Goal: Entertainment & Leisure: Consume media (video, audio)

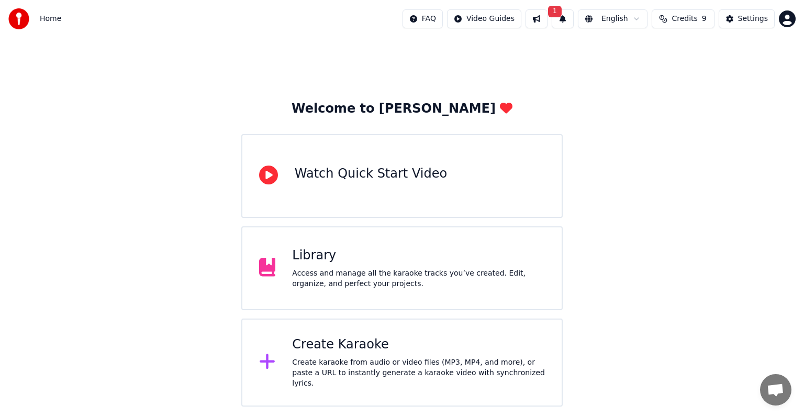
click at [573, 19] on button "1" at bounding box center [563, 18] width 22 height 19
click at [649, 51] on button "Update" at bounding box center [644, 51] width 44 height 19
click at [337, 259] on div "Library" at bounding box center [418, 255] width 253 height 17
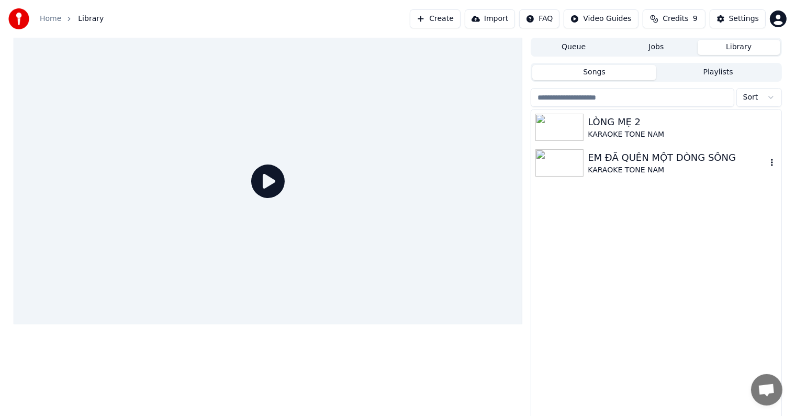
click at [613, 171] on div "KARAOKE TONE NAM" at bounding box center [677, 170] width 178 height 10
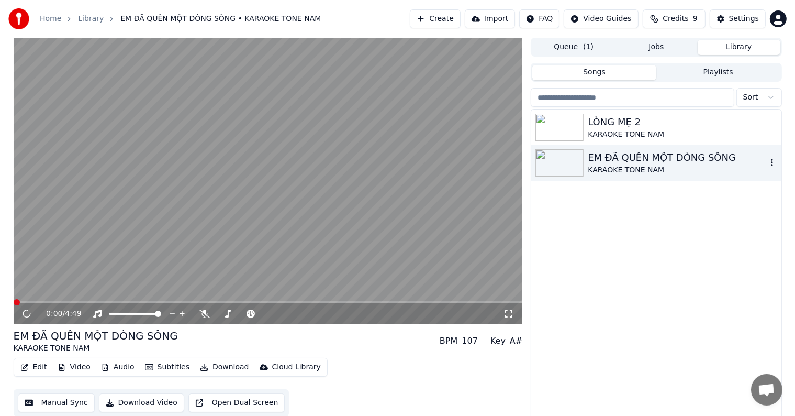
click at [607, 158] on div "EM ĐÃ QUÊN MỘT DÒNG SÔNG" at bounding box center [677, 157] width 178 height 15
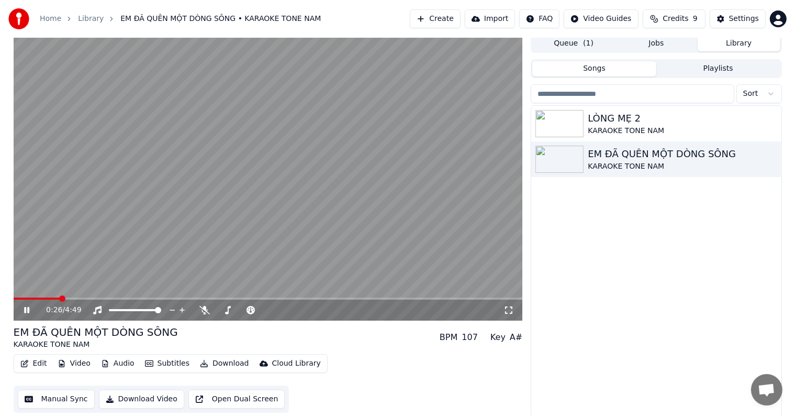
scroll to position [5, 0]
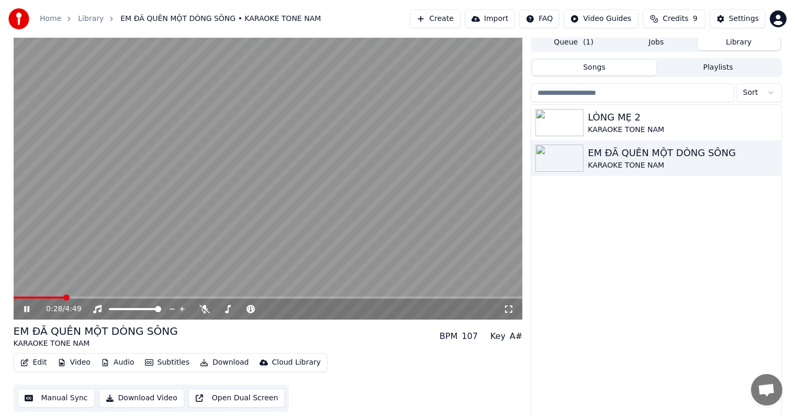
click at [568, 298] on div "LÒNG MẸ 2 KARAOKE TONE NAM EM ĐÃ QUÊN MỘT DÒNG SÔNG KARAOKE TONE NAM" at bounding box center [656, 260] width 250 height 311
click at [621, 269] on div "LÒNG MẸ 2 KARAOKE TONE NAM EM ĐÃ QUÊN MỘT DÒNG SÔNG KARAOKE TONE NAM" at bounding box center [656, 260] width 250 height 311
click at [14, 297] on span at bounding box center [17, 297] width 6 height 6
click at [161, 309] on span at bounding box center [158, 309] width 6 height 6
click at [18, 297] on span at bounding box center [21, 297] width 6 height 6
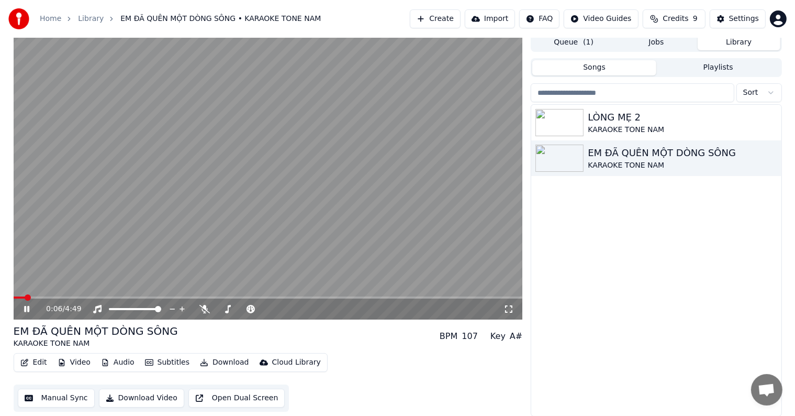
scroll to position [0, 0]
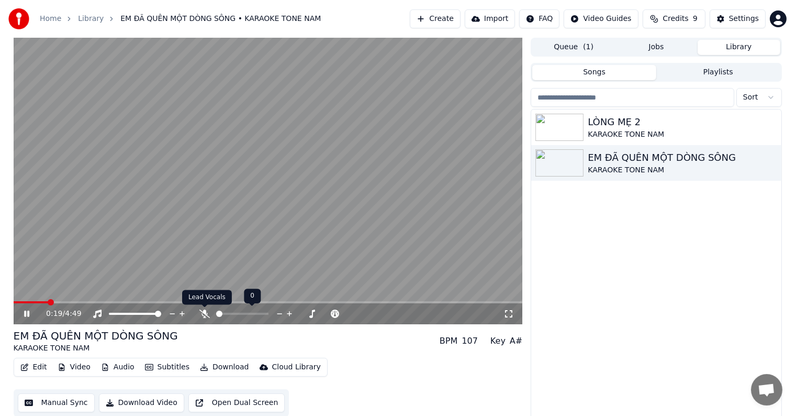
click at [207, 311] on icon at bounding box center [204, 313] width 10 height 8
click at [203, 312] on icon at bounding box center [204, 313] width 10 height 8
click at [14, 300] on span at bounding box center [17, 302] width 6 height 6
click at [0, 237] on div "0:03 / 4:49 EM ĐÃ QUÊN MỘT DÒNG SÔNG KARAOKE TONE NAM BPM 107 Key A# Edit Video…" at bounding box center [397, 229] width 795 height 383
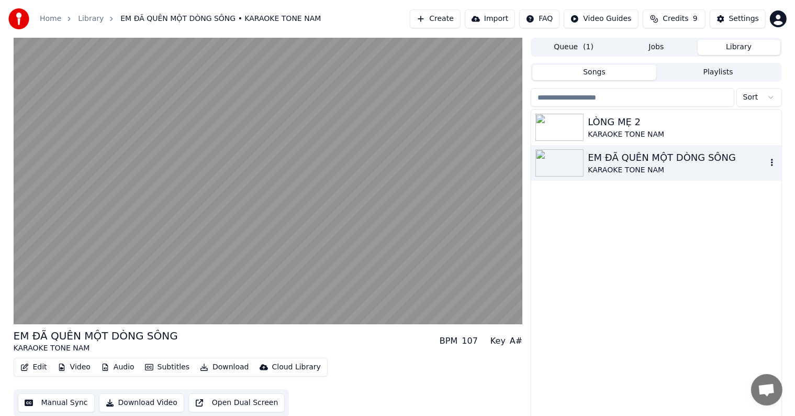
click at [772, 162] on icon "button" at bounding box center [772, 162] width 2 height 7
click at [648, 278] on div "LÒNG MẸ 2 KARAOKE TONE NAM EM ĐÃ QUÊN MỘT DÒNG SÔNG KARAOKE TONE NAM" at bounding box center [656, 264] width 250 height 311
